Goal: Find specific page/section: Find specific page/section

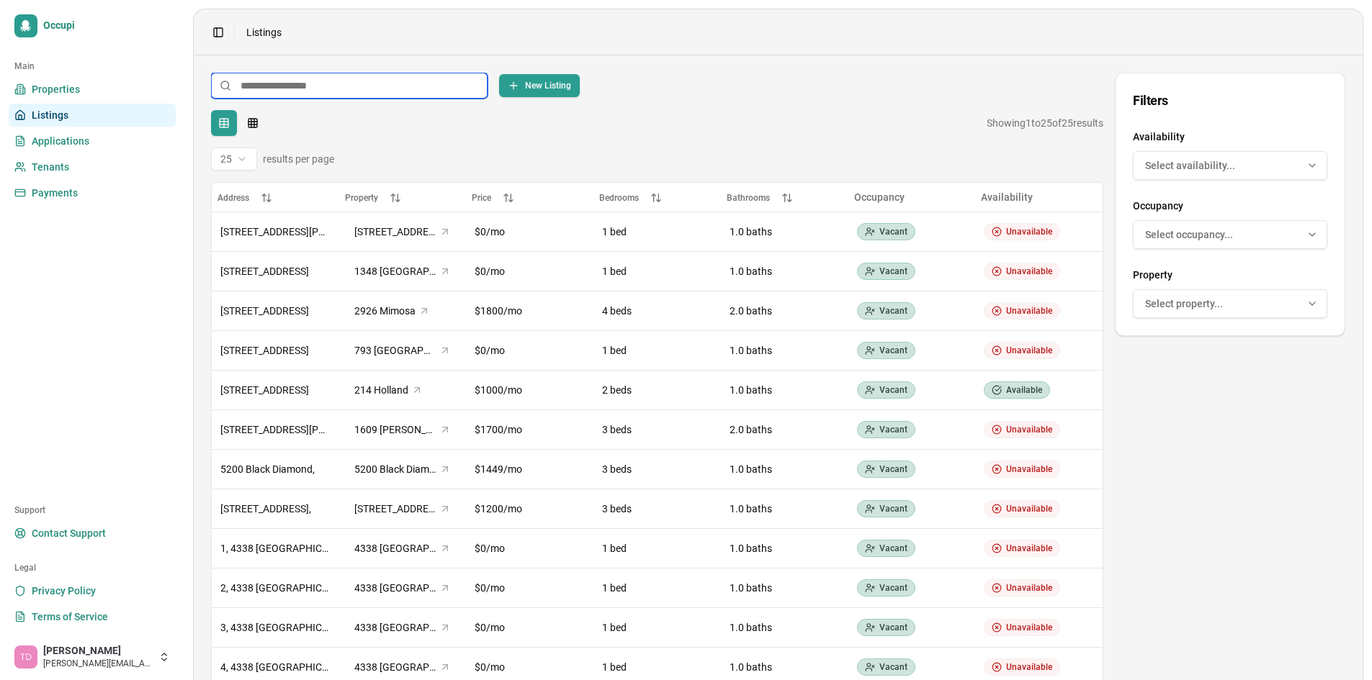
click at [381, 82] on input at bounding box center [349, 86] width 276 height 26
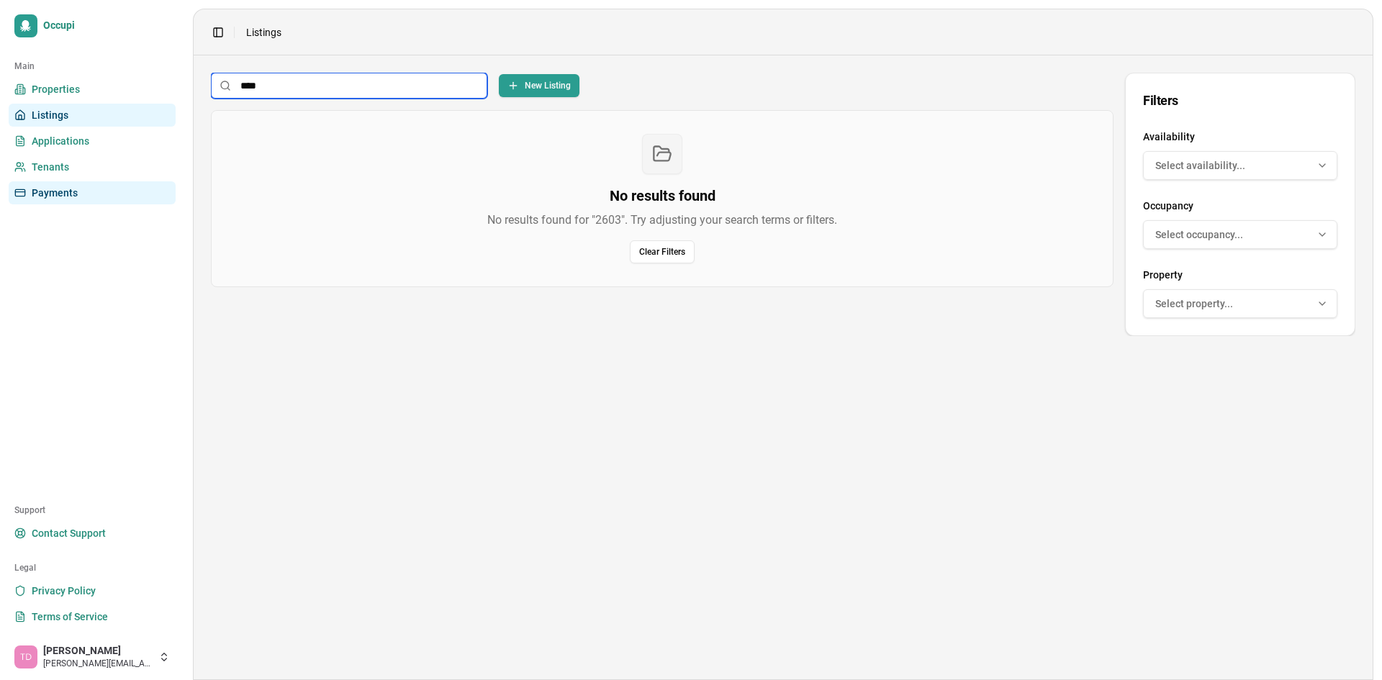
type input "****"
click at [87, 168] on link "Tenants" at bounding box center [92, 167] width 167 height 23
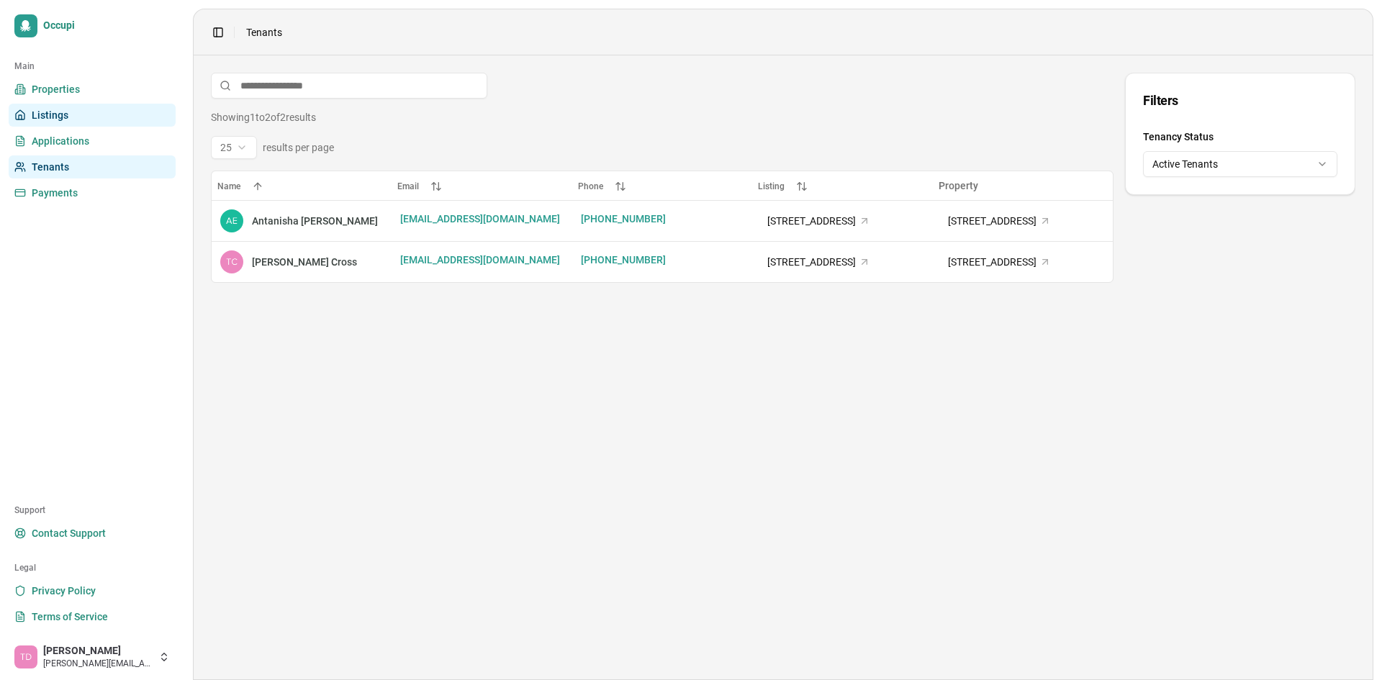
click at [104, 125] on link "Listings" at bounding box center [92, 115] width 167 height 23
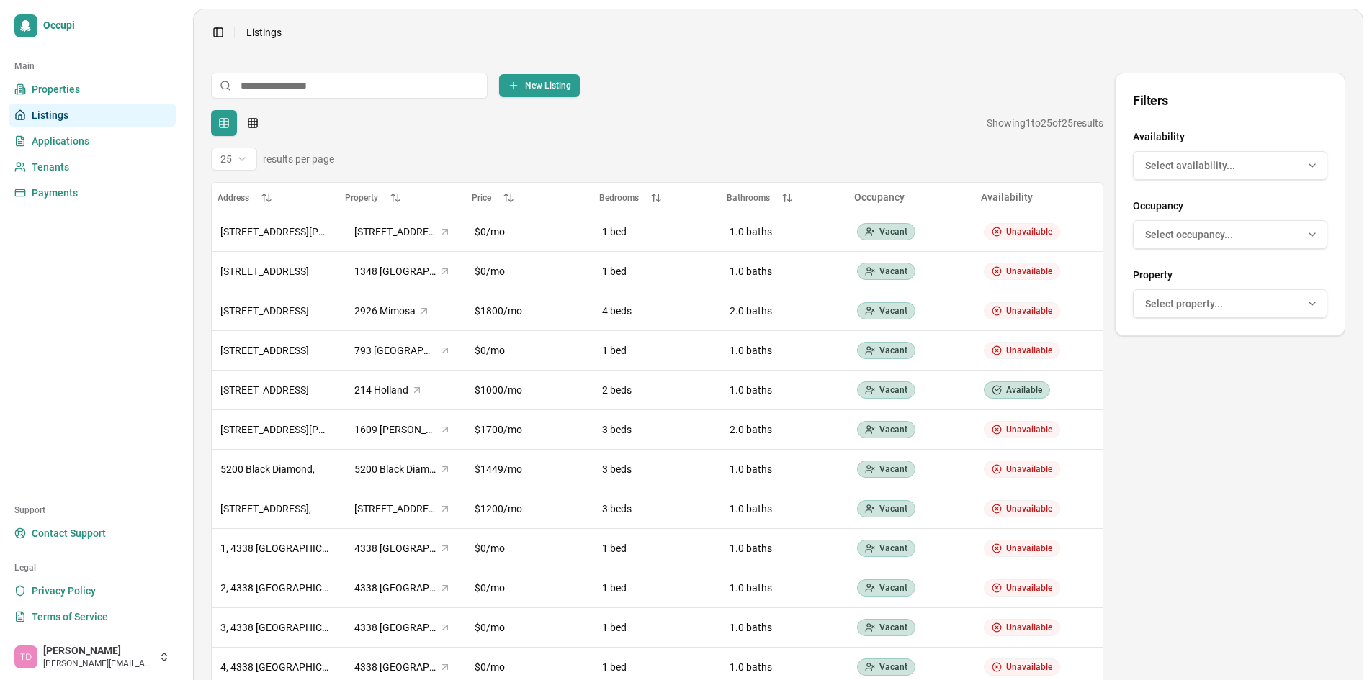
click at [1185, 173] on button "Select availability..." at bounding box center [1230, 165] width 194 height 29
click at [1050, 146] on div "Table Grid Showing 1 to 25 of 25 results 25 results per page" at bounding box center [657, 140] width 892 height 60
